Goal: Obtain resource: Download file/media

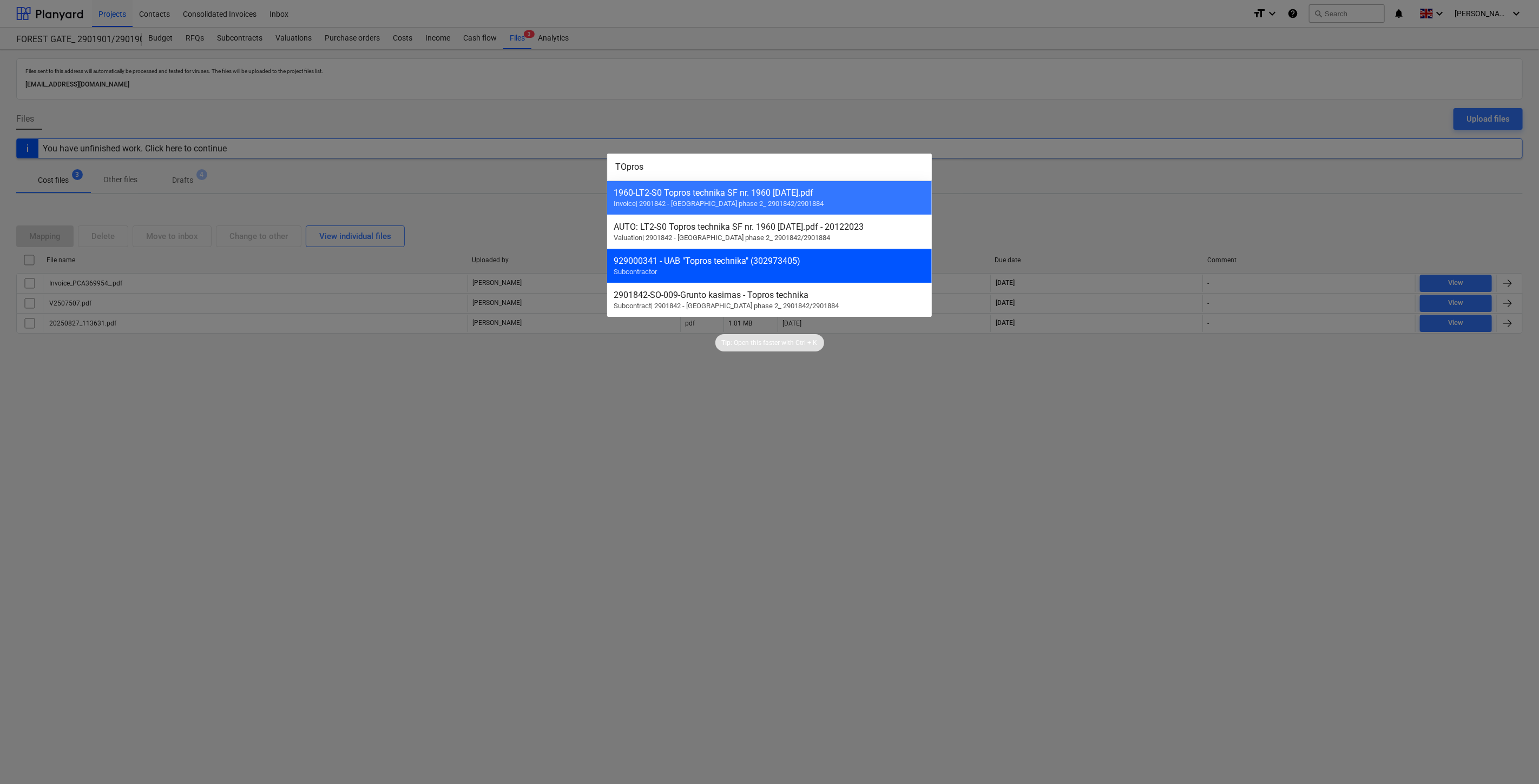
type input "TOpros"
click at [805, 264] on div "929000341 - UAB "Topros technika" (302973405)" at bounding box center [769, 261] width 311 height 10
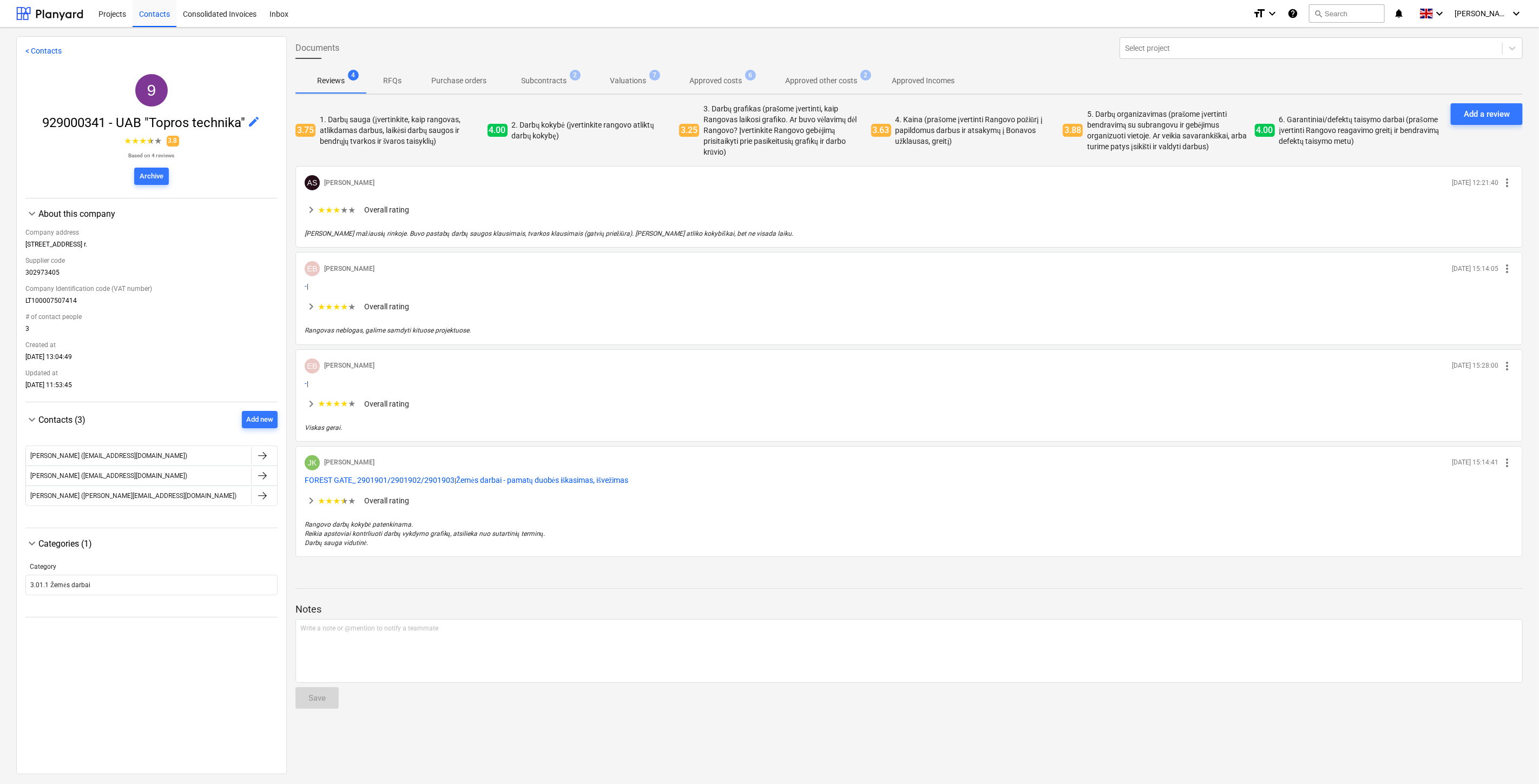
click at [721, 77] on p "Approved costs" at bounding box center [716, 80] width 52 height 12
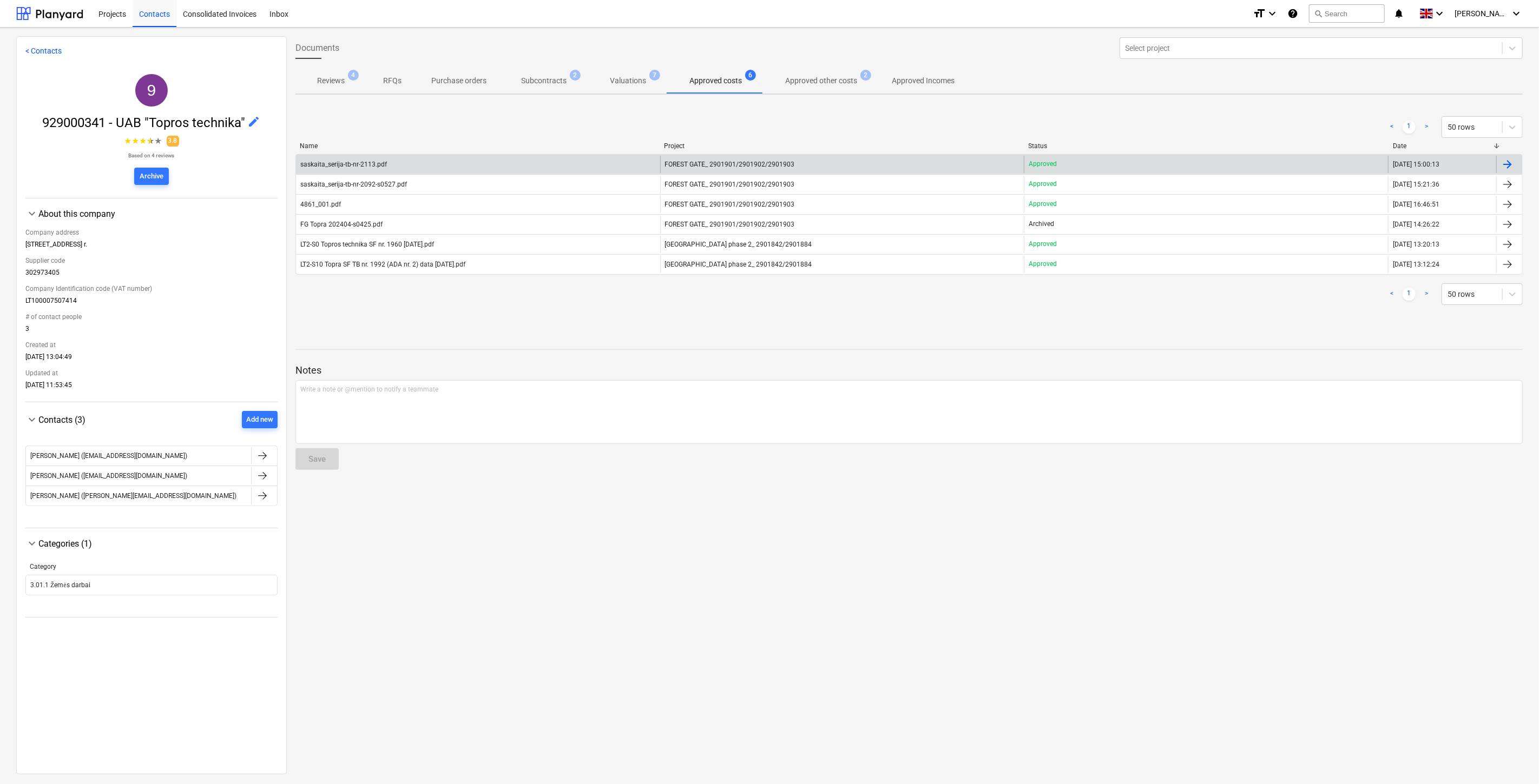
click at [577, 166] on div "saskaita_serija-tb-nr-2113.pdf" at bounding box center [478, 164] width 364 height 17
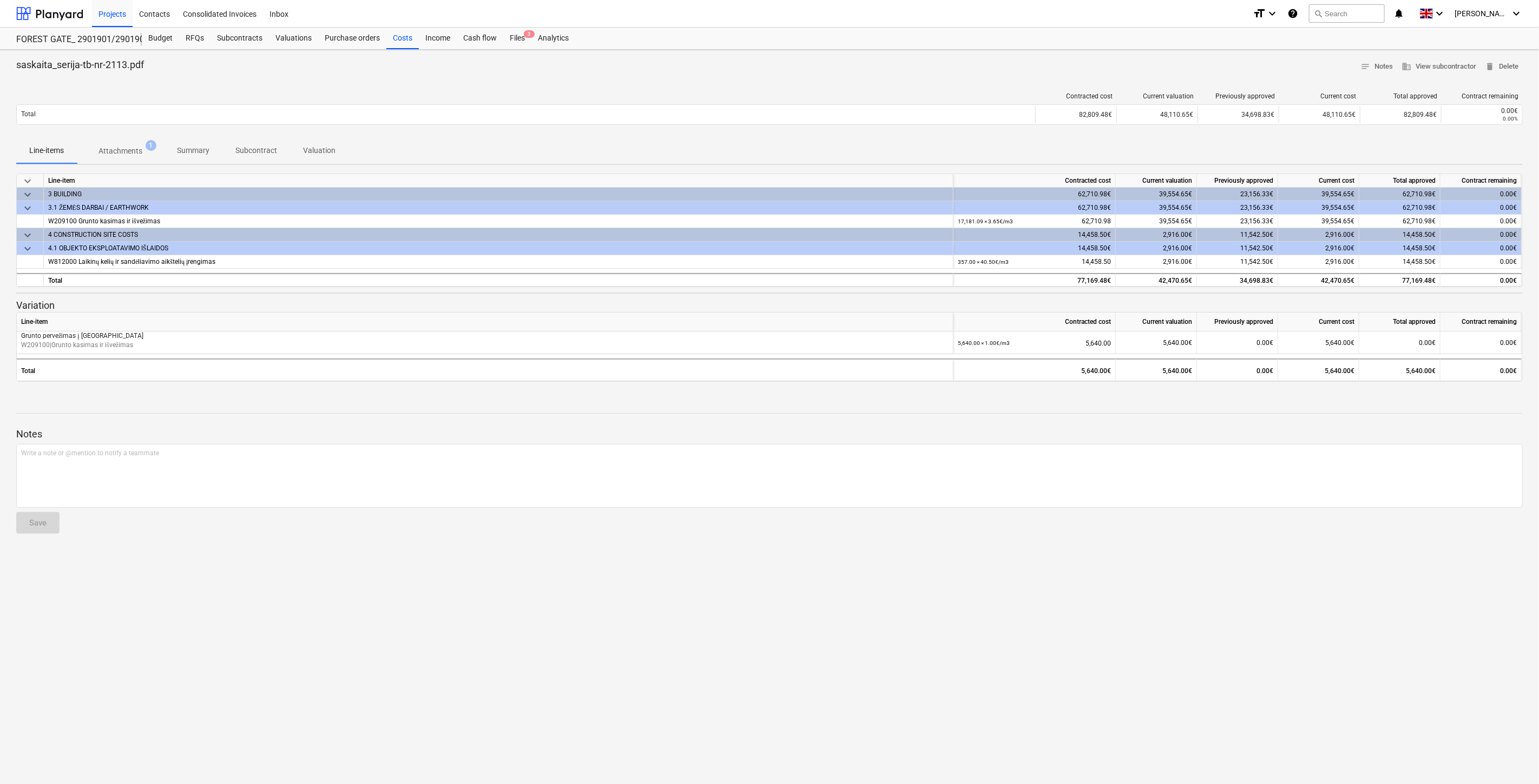
click at [122, 157] on p "Attachments" at bounding box center [121, 151] width 44 height 12
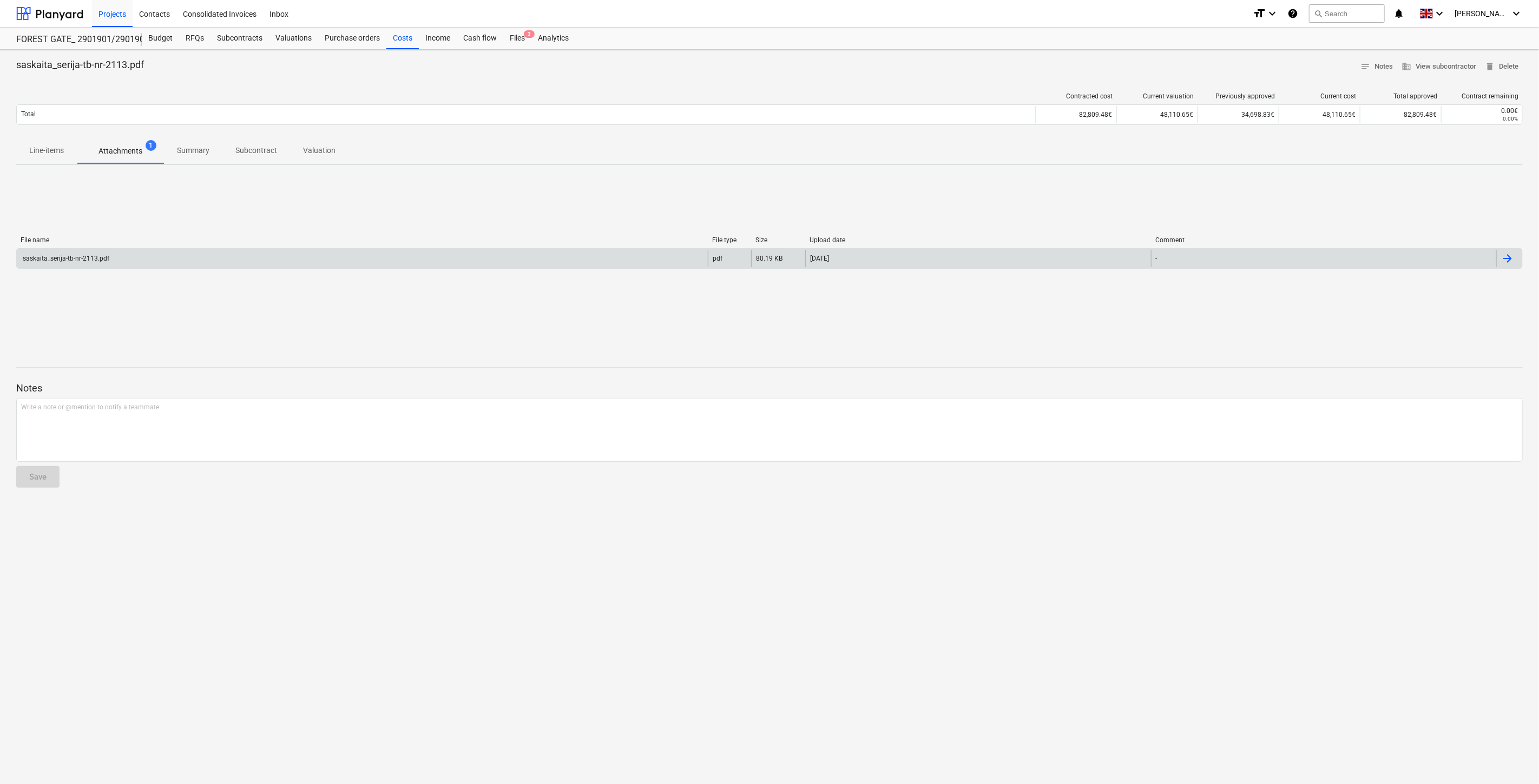
click at [158, 255] on div "saskaita_serija-tb-nr-2113.pdf" at bounding box center [363, 258] width 691 height 17
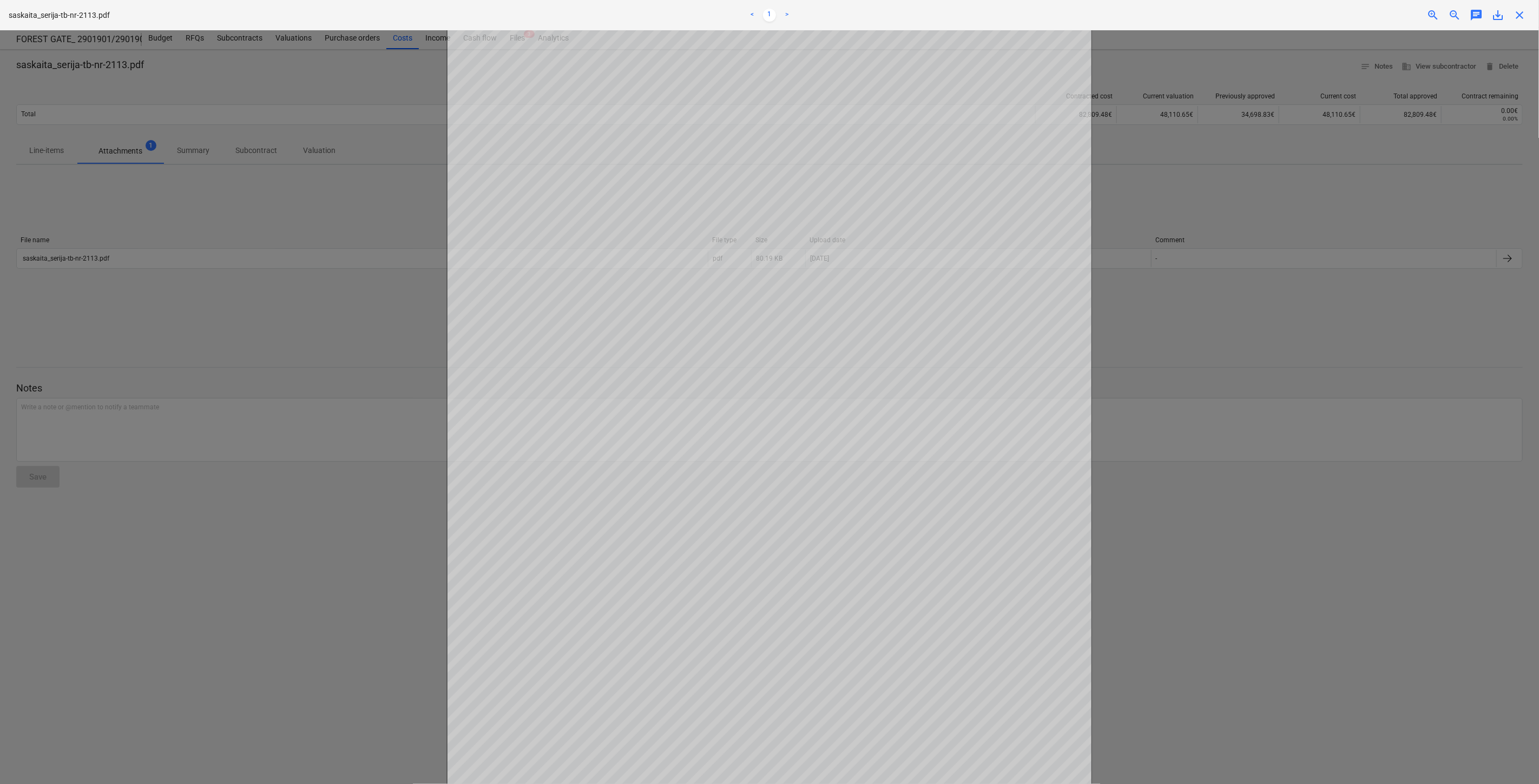
click at [1519, 19] on span "close" at bounding box center [1519, 15] width 13 height 13
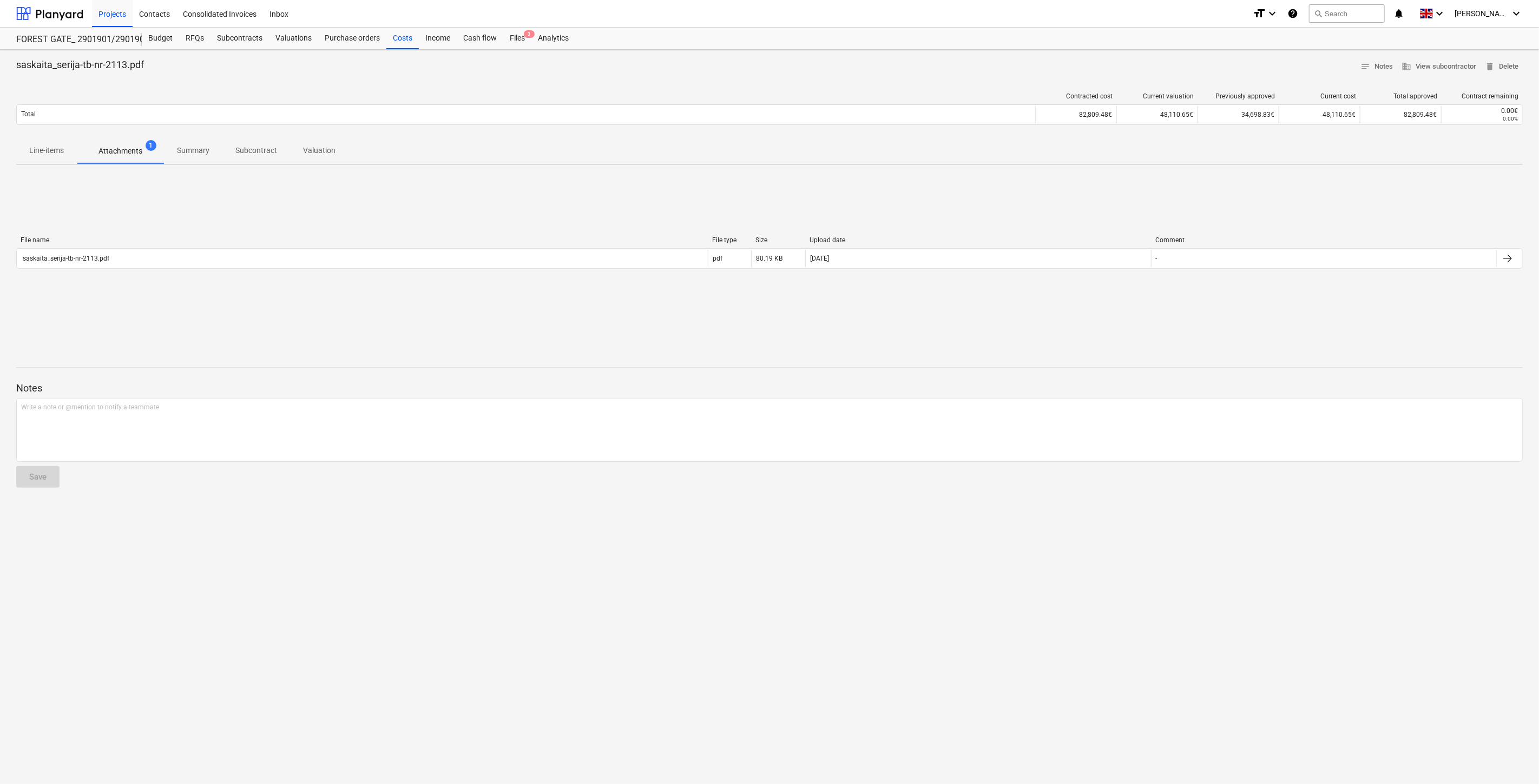
click at [949, 520] on div "saskaita_serija-tb-nr-2113.pdf notes Notes business View subcontractor delete D…" at bounding box center [769, 417] width 1539 height 735
click at [964, 513] on div "saskaita_serija-tb-nr-2113.pdf notes Notes business View subcontractor delete D…" at bounding box center [769, 417] width 1539 height 735
click at [973, 506] on div "saskaita_serija-tb-nr-2113.pdf notes Notes business View subcontractor delete D…" at bounding box center [769, 417] width 1539 height 735
click at [996, 488] on div at bounding box center [770, 492] width 1507 height 9
click at [1357, 199] on div "File name File type Size Upload date Comment saskaita_serija-tb-nr-2113.pdf pdf…" at bounding box center [770, 255] width 1507 height 162
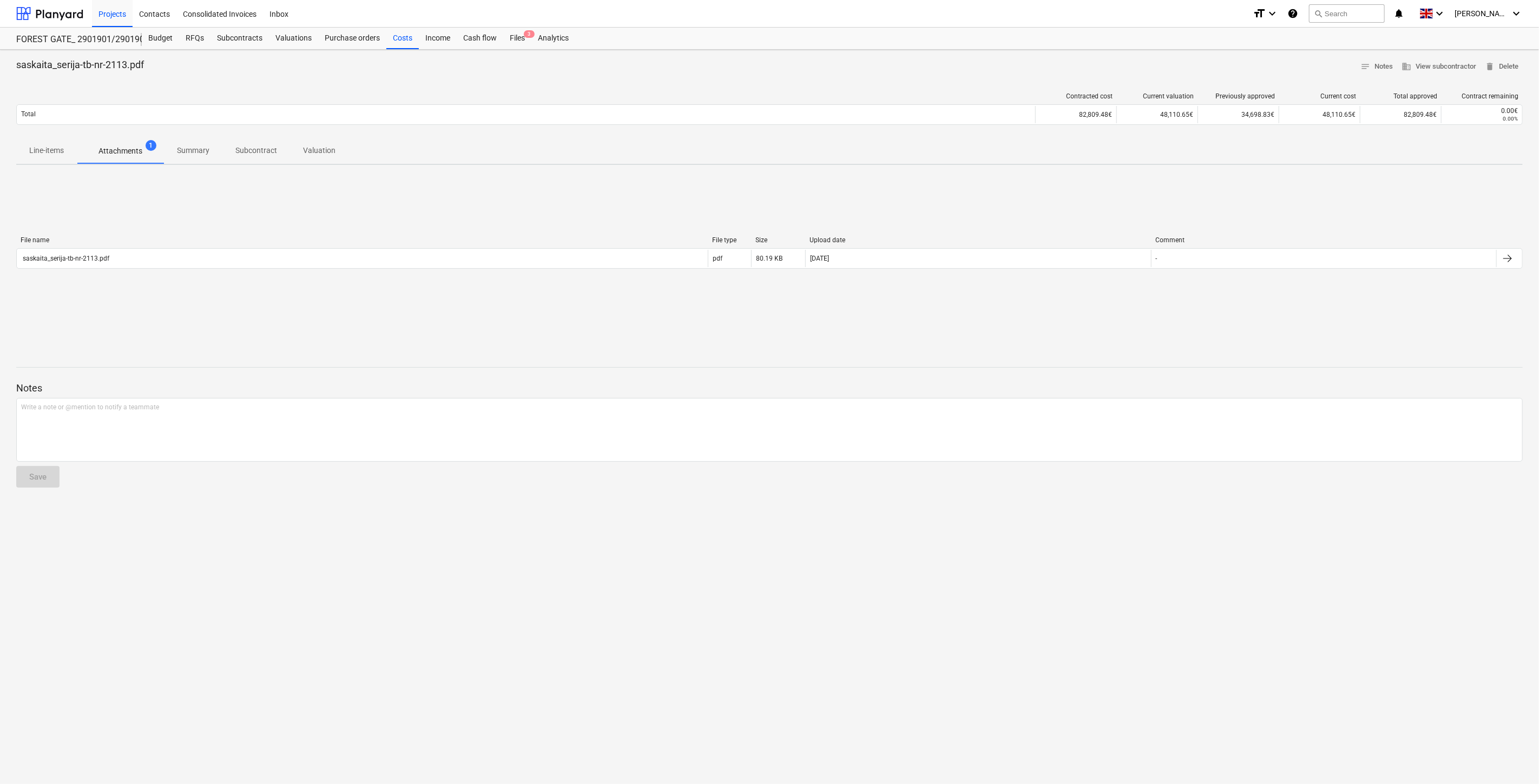
click at [1388, 178] on div "File name File type Size Upload date Comment saskaita_serija-tb-nr-2113.pdf pdf…" at bounding box center [770, 255] width 1507 height 162
click at [1405, 181] on div "File name File type Size Upload date Comment saskaita_serija-tb-nr-2113.pdf pdf…" at bounding box center [770, 255] width 1507 height 162
click at [1427, 169] on div "saskaita_serija-tb-nr-2113.pdf notes Notes business View subcontractor delete D…" at bounding box center [769, 417] width 1539 height 735
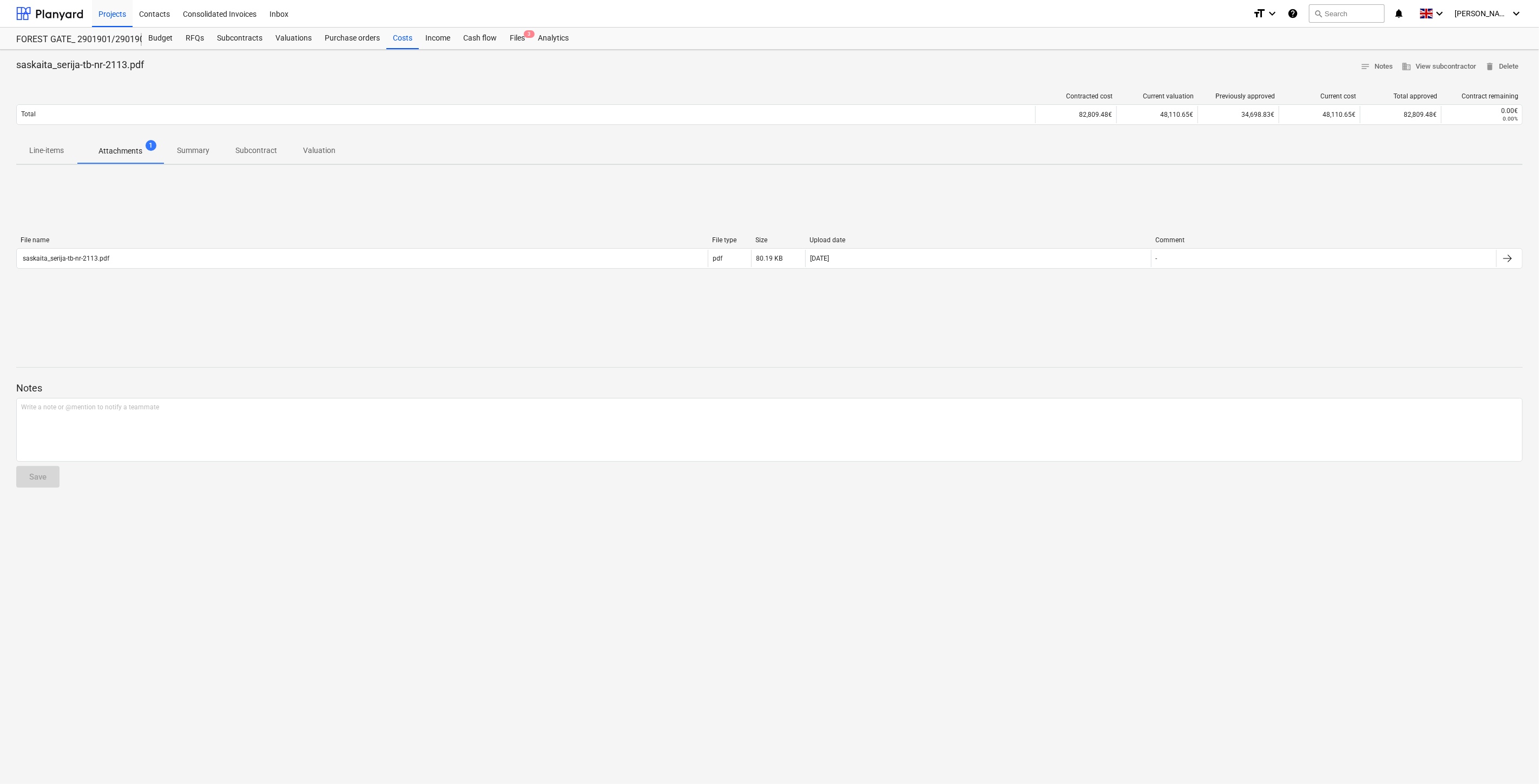
click at [1427, 169] on div "saskaita_serija-tb-nr-2113.pdf notes Notes business View subcontractor delete D…" at bounding box center [769, 417] width 1539 height 735
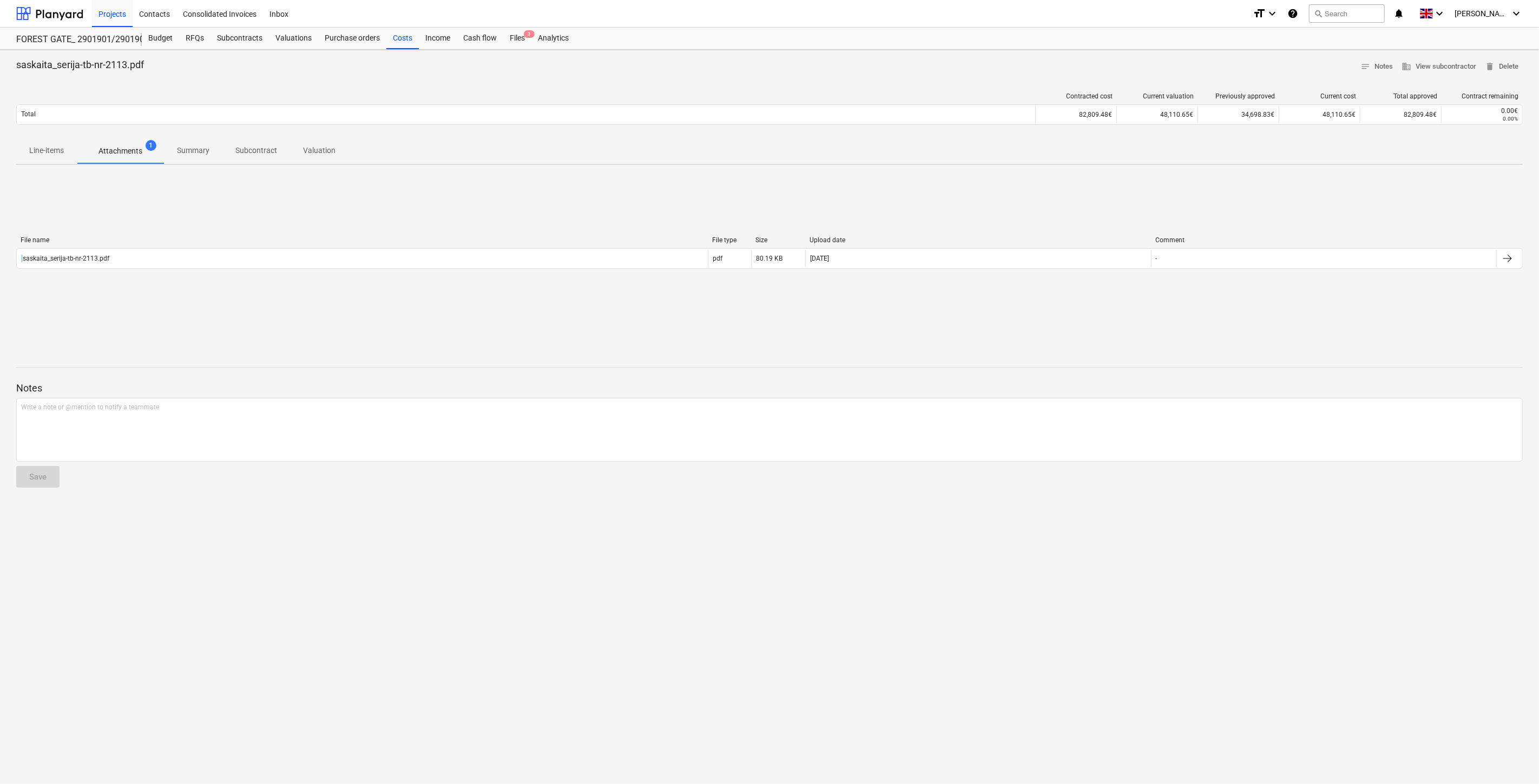
click at [1427, 169] on div "saskaita_serija-tb-nr-2113.pdf notes Notes business View subcontractor delete D…" at bounding box center [769, 417] width 1539 height 735
click at [524, 35] on span "3" at bounding box center [529, 34] width 11 height 7
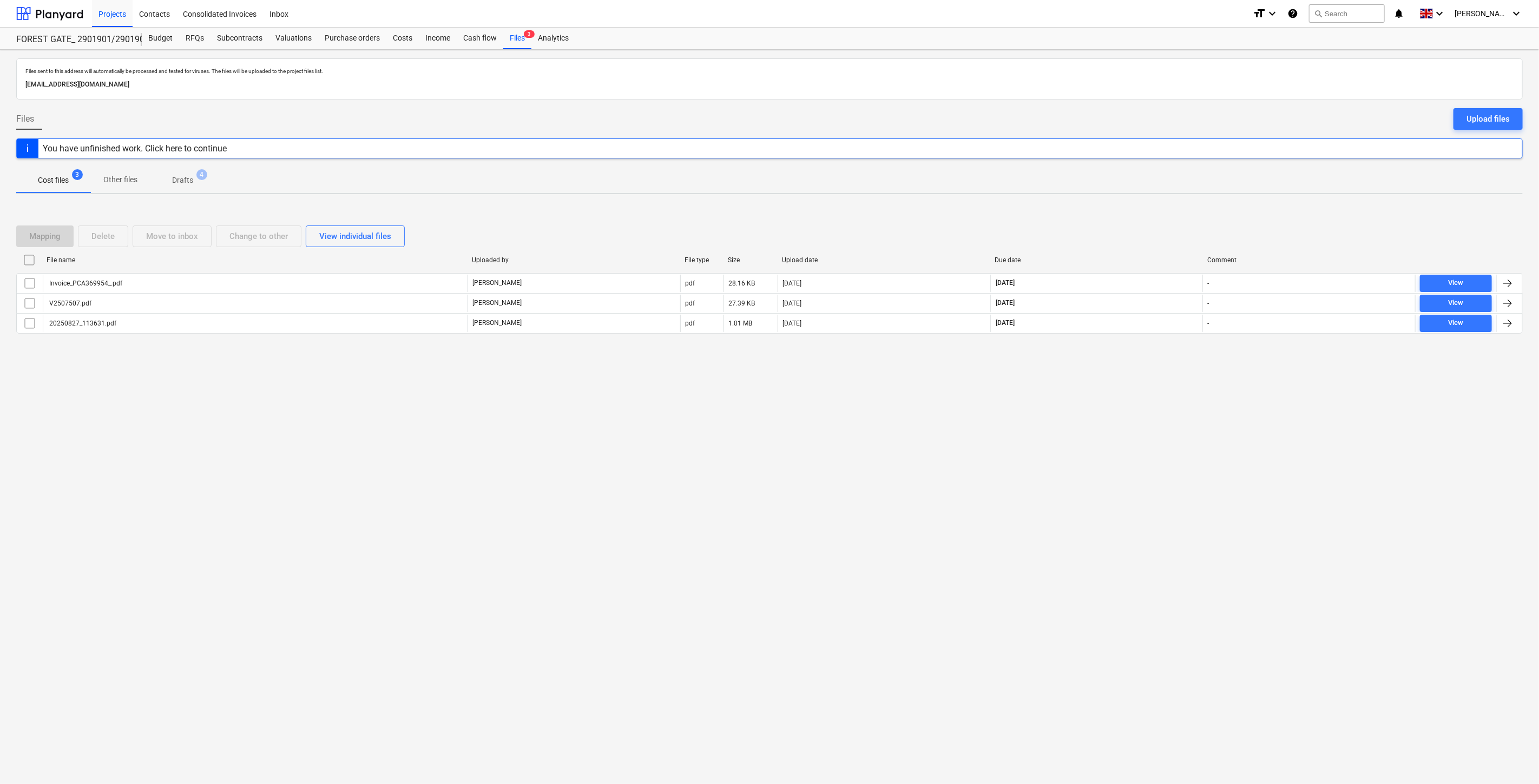
click at [831, 468] on div "Files sent to this address will automatically be processed and tested for virus…" at bounding box center [769, 417] width 1539 height 735
